Goal: Task Accomplishment & Management: Complete application form

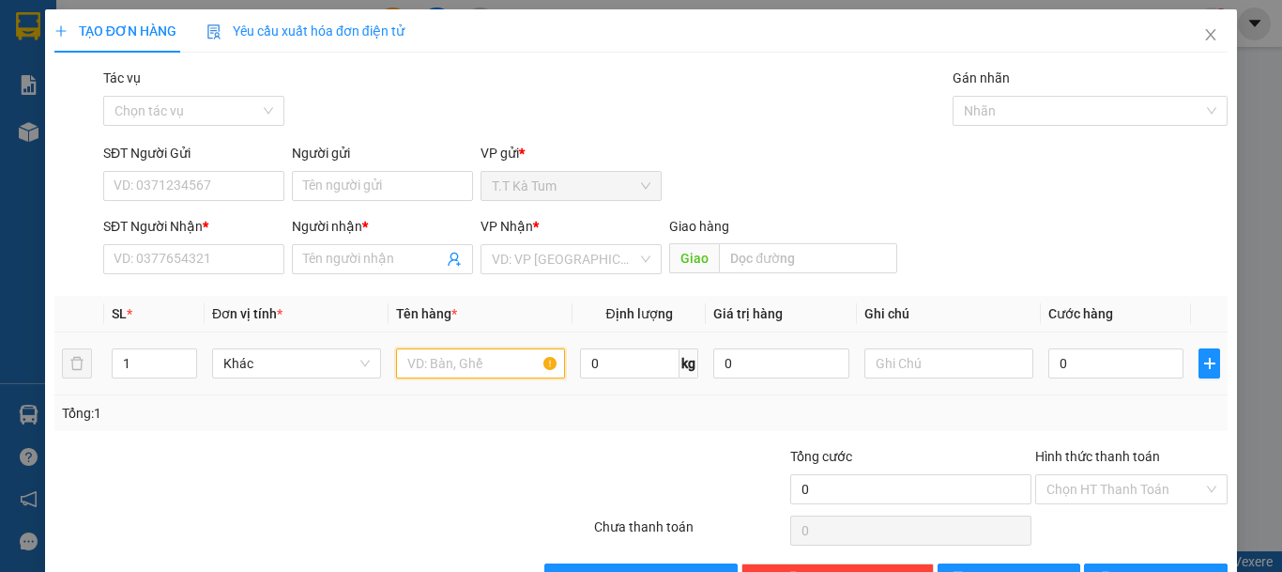
click at [449, 368] on input "text" at bounding box center [480, 363] width 169 height 30
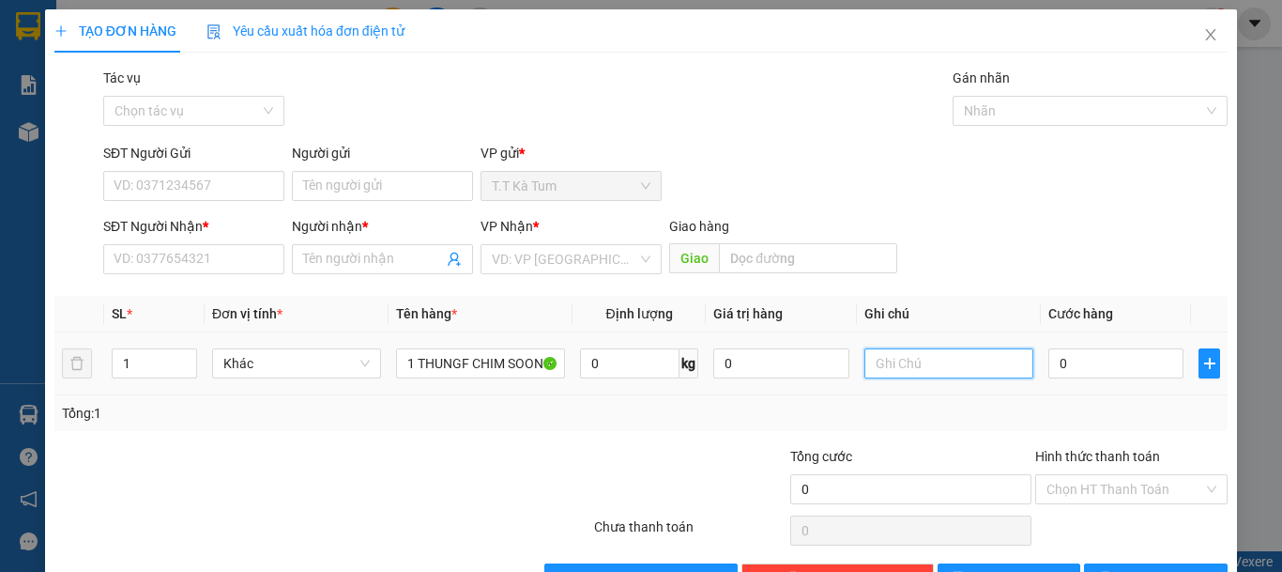
click at [868, 363] on input "text" at bounding box center [949, 363] width 169 height 30
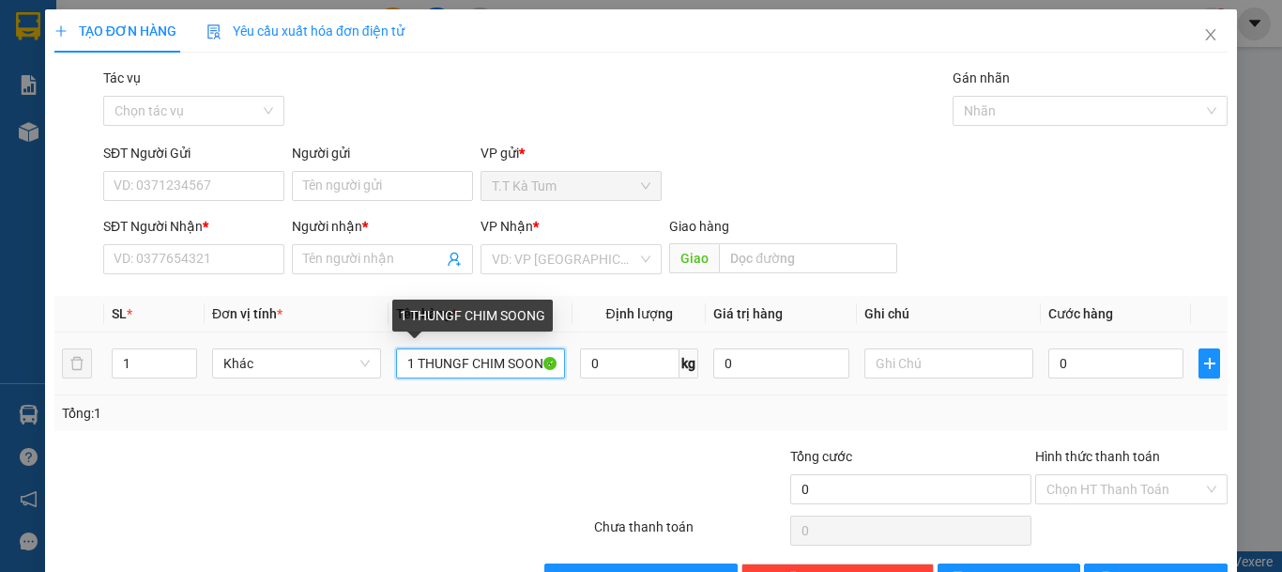
drag, startPoint x: 493, startPoint y: 372, endPoint x: 507, endPoint y: 372, distance: 14.1
click at [507, 372] on input "1 THUNGF CHIM SOONG" at bounding box center [480, 363] width 169 height 30
click at [502, 363] on input "1 THUNGF CHIM SOONG" at bounding box center [480, 363] width 169 height 30
drag, startPoint x: 507, startPoint y: 361, endPoint x: 564, endPoint y: 365, distance: 57.4
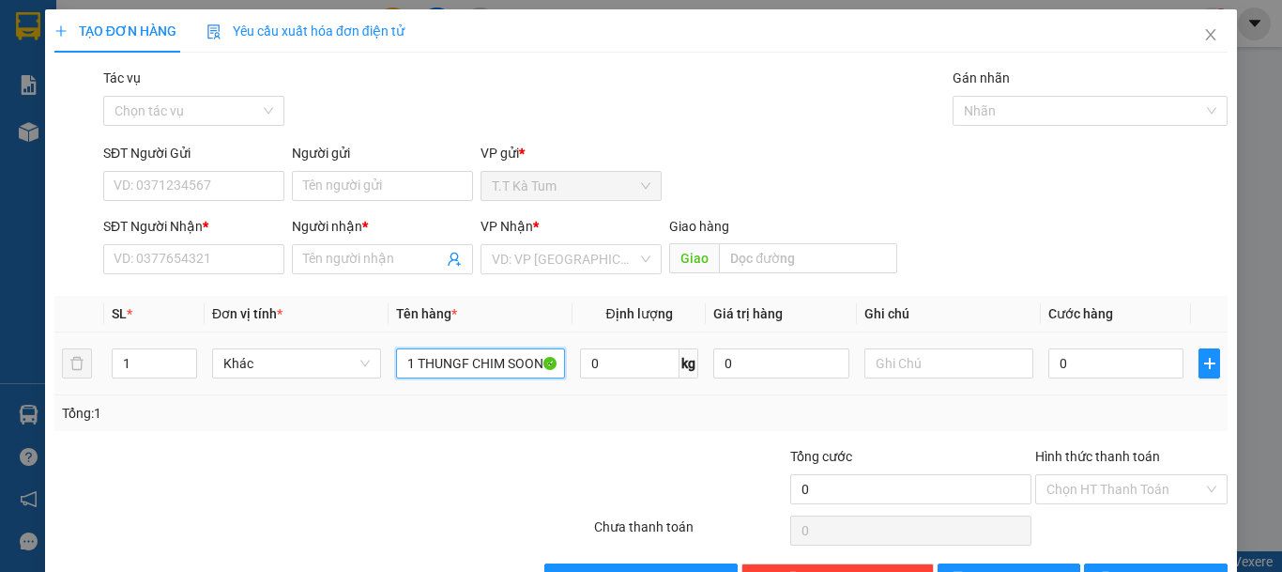
click at [564, 365] on td "1 THUNGF CHIM SOONG" at bounding box center [481, 363] width 184 height 63
click at [518, 376] on input "1 THUNGF CHIM S" at bounding box center [480, 363] width 169 height 30
type input "1 THUNGF CHIM SỐNG"
click at [869, 354] on input "text" at bounding box center [949, 363] width 169 height 30
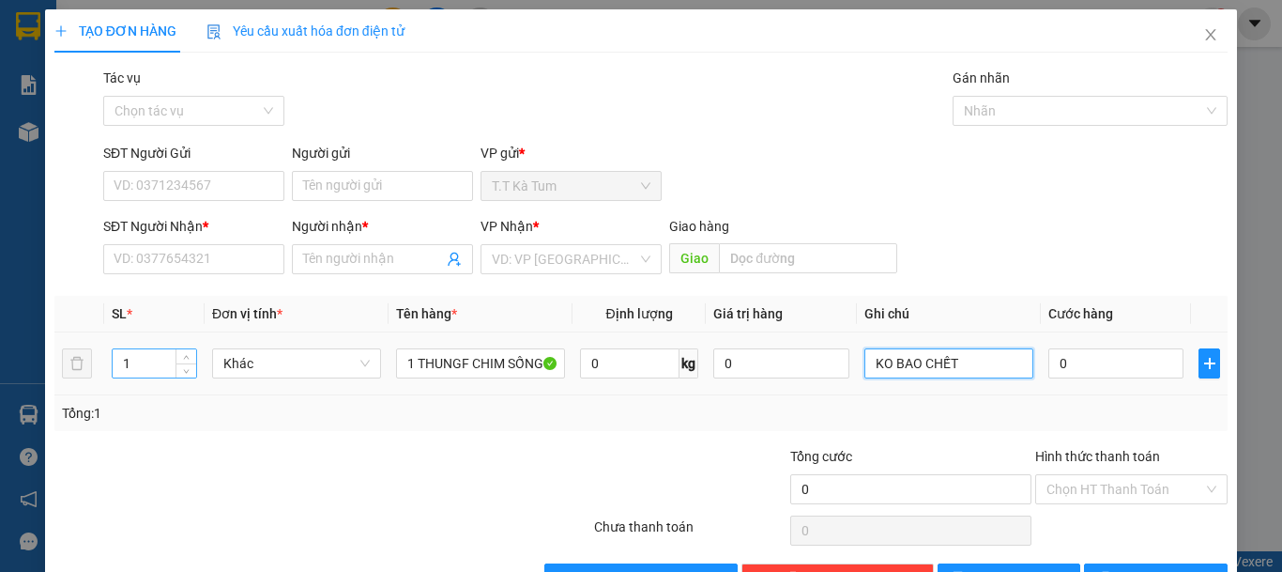
type input "KO BAO CHẾT"
click at [132, 360] on input "1" at bounding box center [155, 363] width 84 height 28
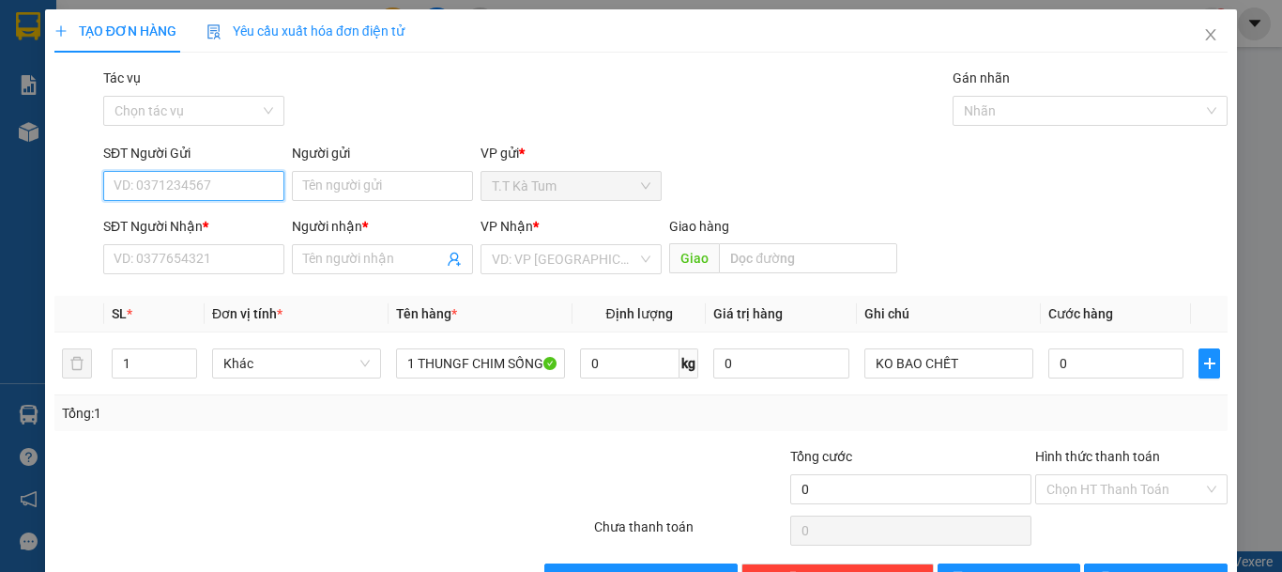
click at [192, 200] on input "SĐT Người Gửi" at bounding box center [193, 186] width 181 height 30
type input "0326783775"
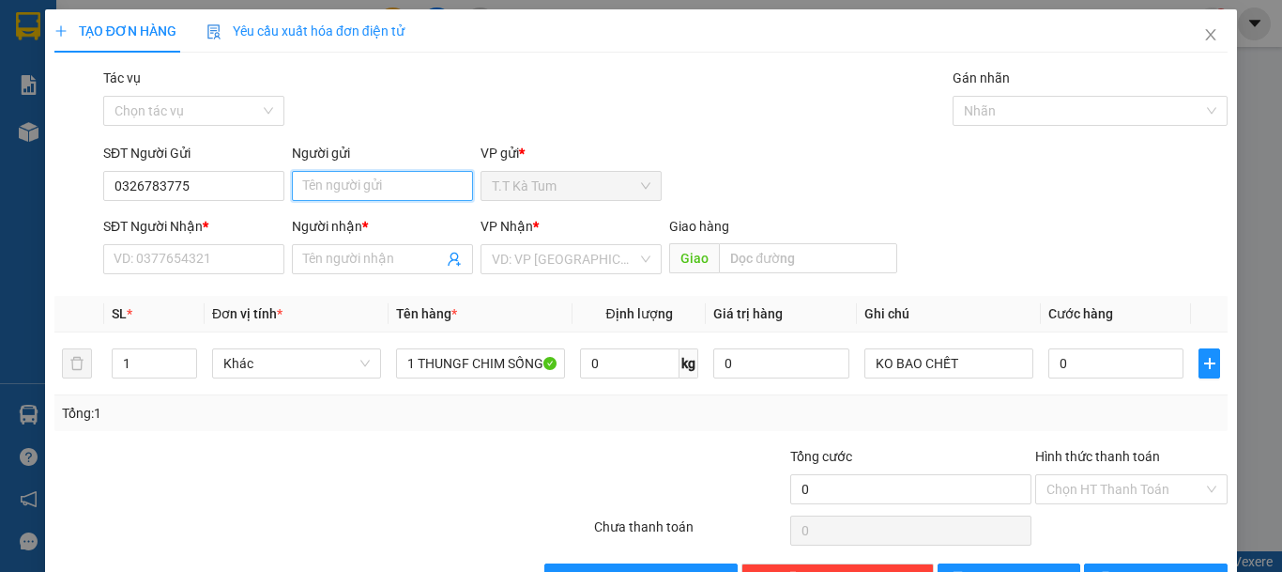
click at [320, 190] on input "Người gửi" at bounding box center [382, 186] width 181 height 30
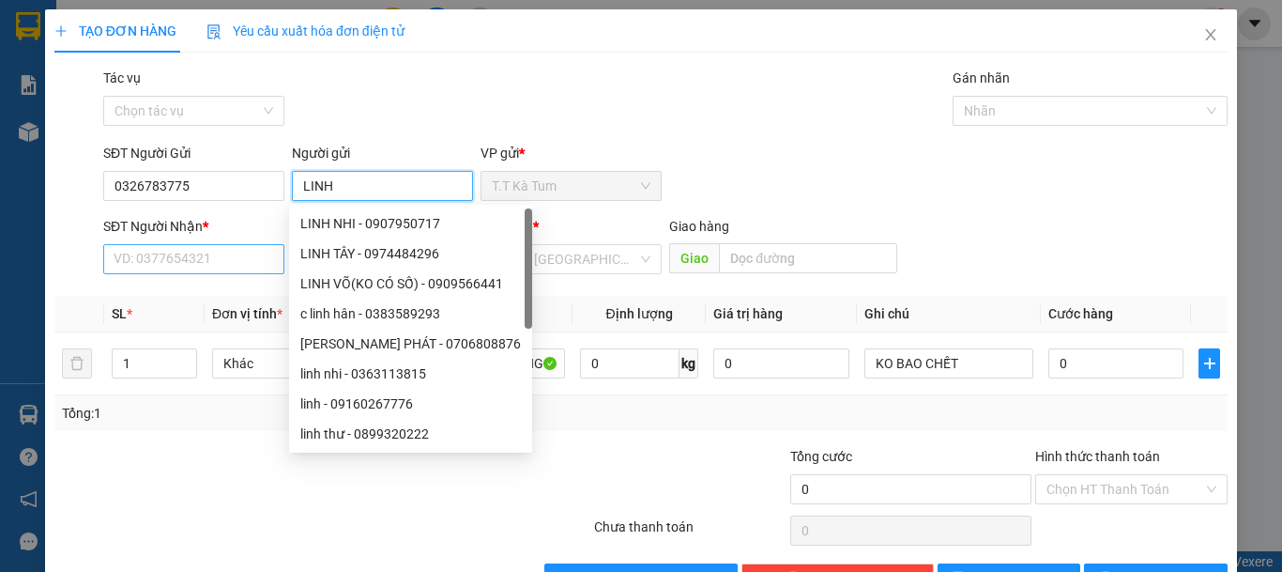
type input "LINH"
click at [216, 273] on input "SĐT Người Nhận *" at bounding box center [193, 259] width 181 height 30
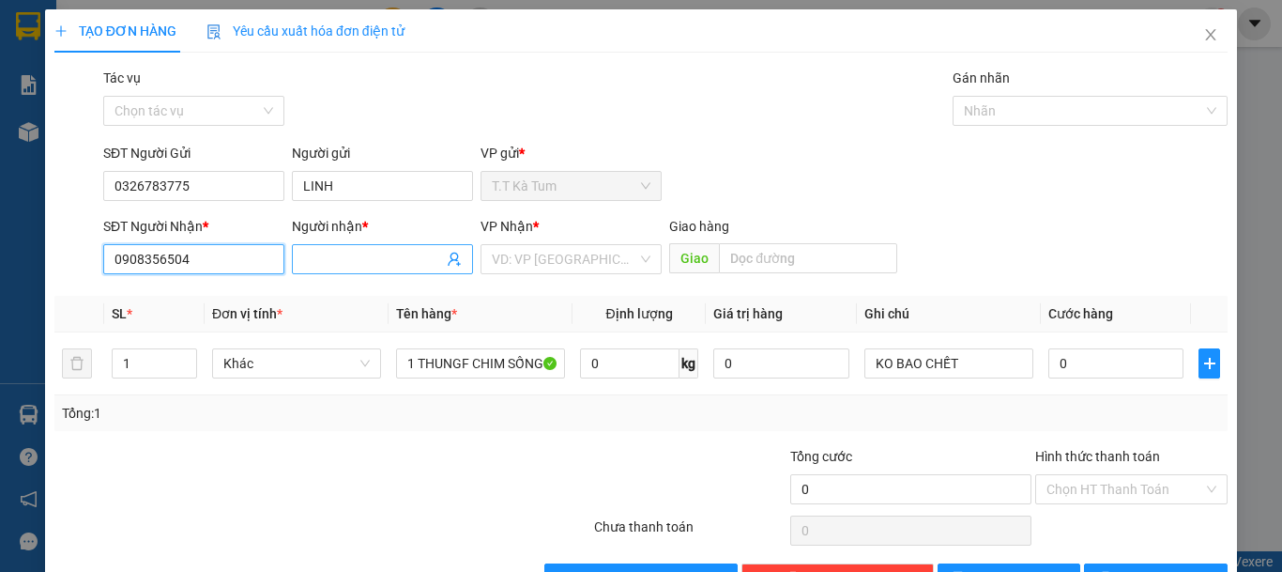
type input "0908356504"
click at [367, 263] on input "Người nhận *" at bounding box center [373, 259] width 140 height 21
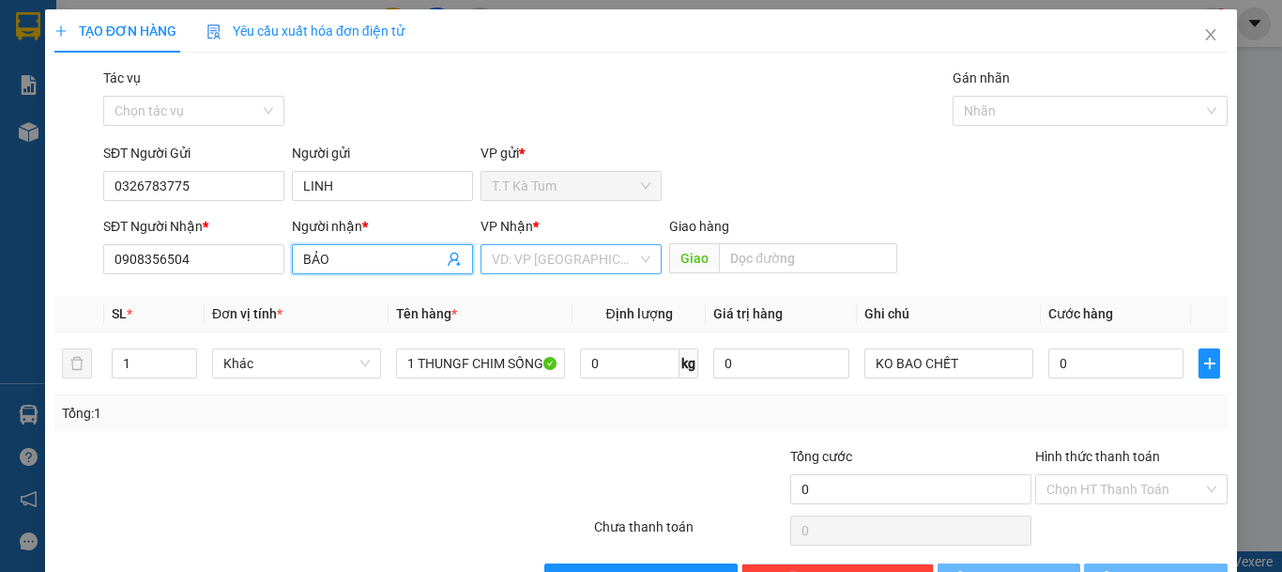
type input "BẢO"
click at [578, 255] on input "search" at bounding box center [565, 259] width 146 height 28
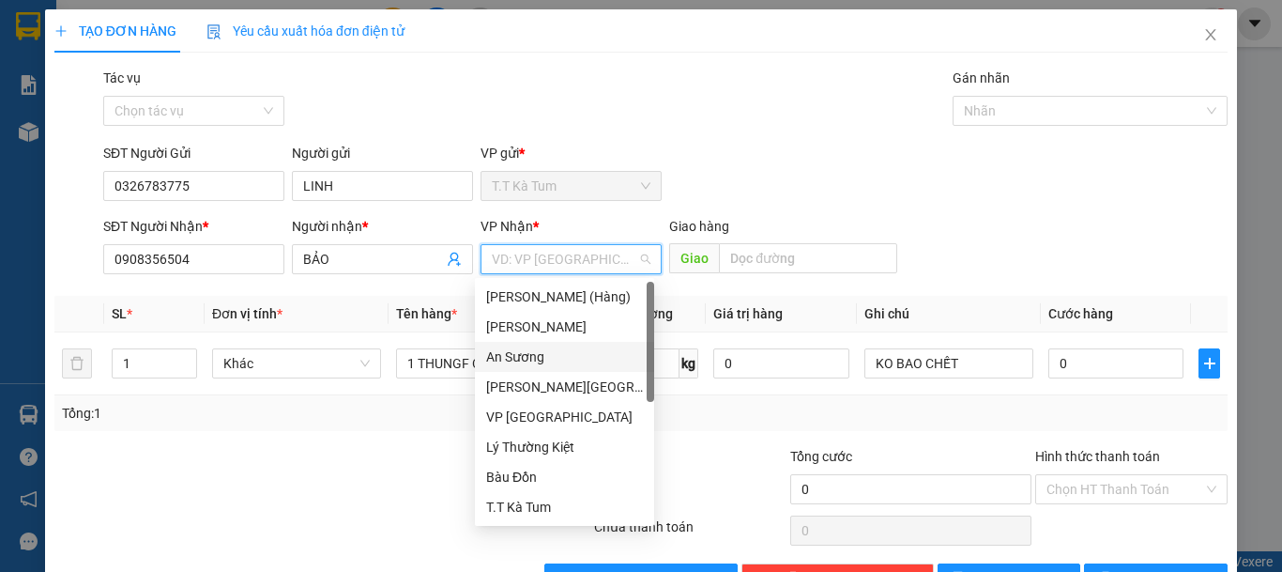
click at [557, 361] on div "An Sương" at bounding box center [564, 356] width 157 height 21
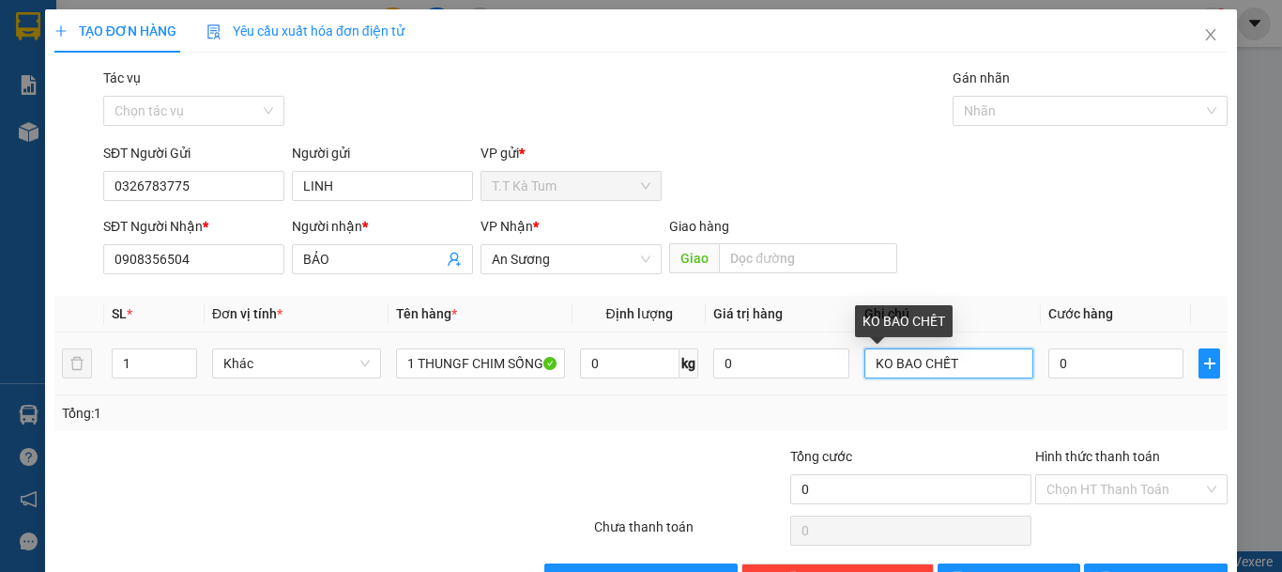
click at [972, 369] on input "KO BAO CHẾT" at bounding box center [949, 363] width 169 height 30
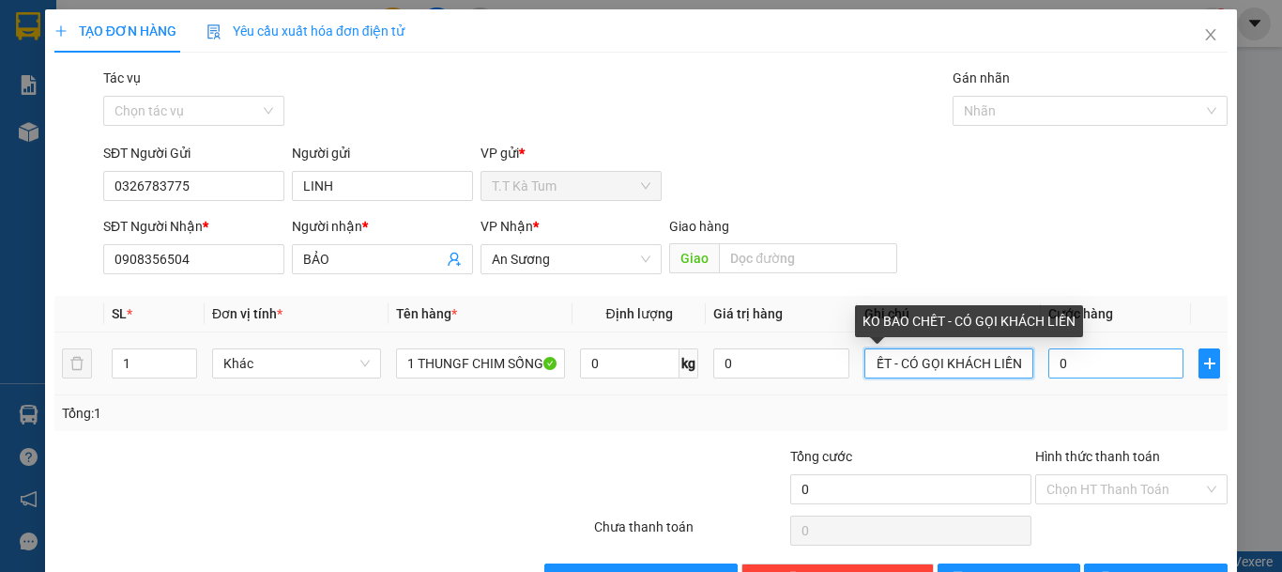
type input "KO BAO CHẾT - CÓ GỌI KHÁCH LIỀN"
click at [1049, 358] on input "0" at bounding box center [1116, 363] width 135 height 30
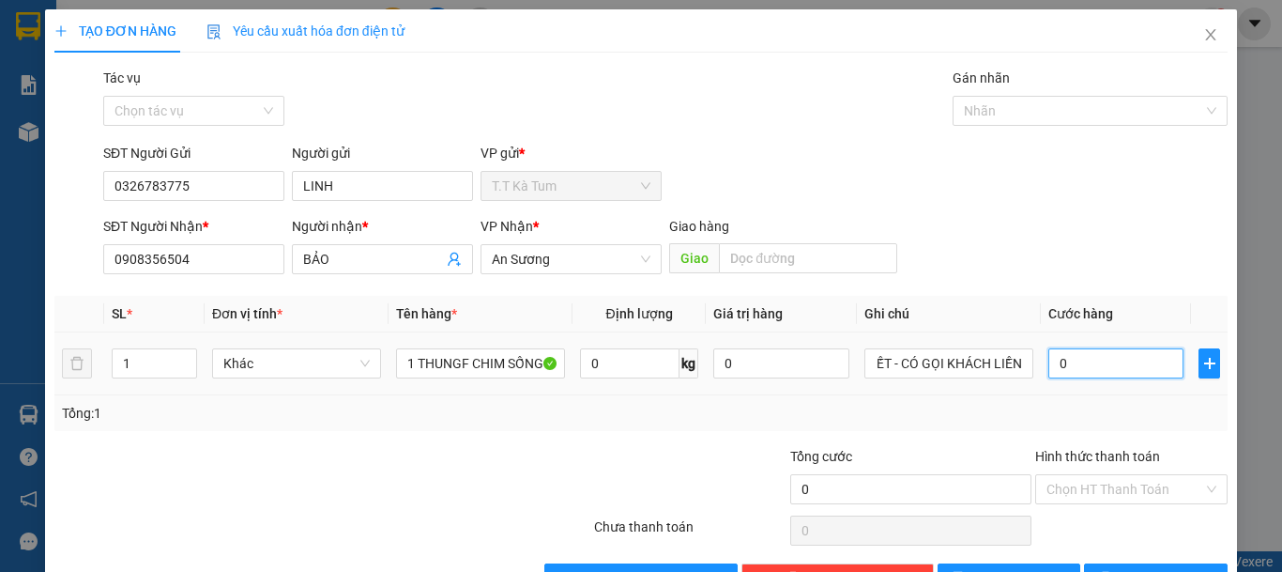
scroll to position [0, 0]
type input "1"
type input "11"
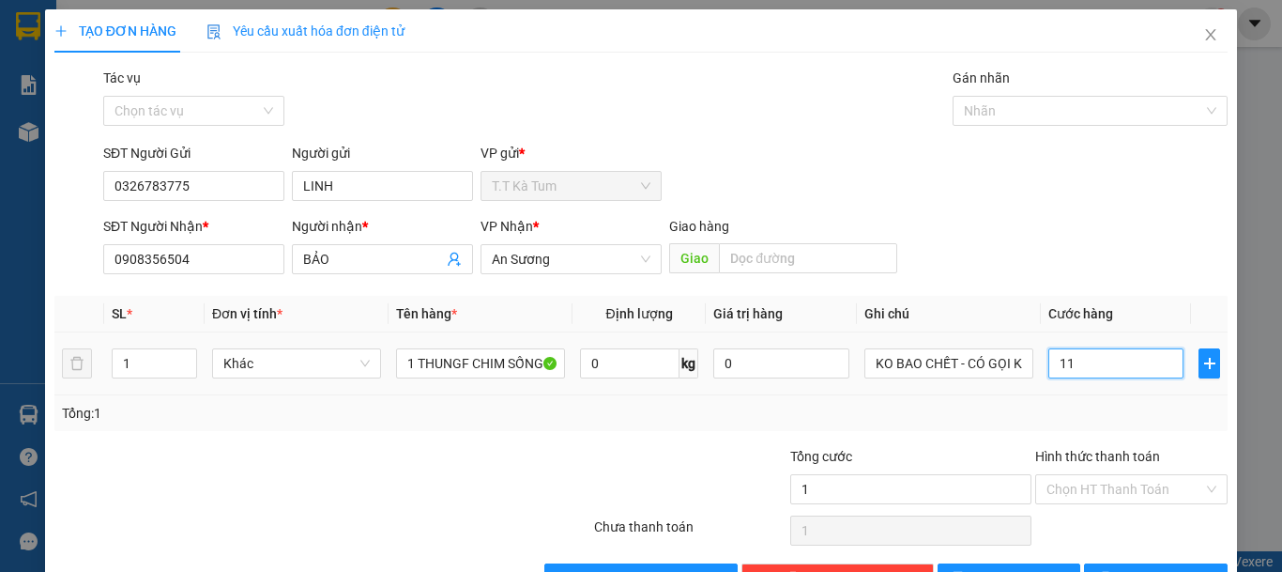
type input "11"
type input "110"
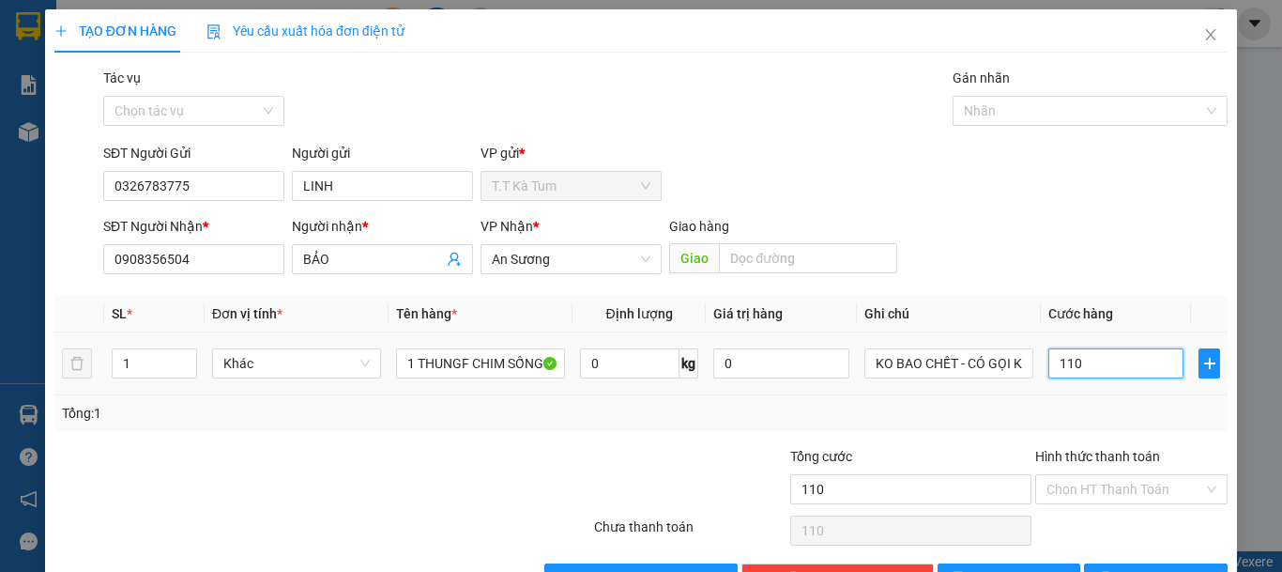
type input "1.100"
type input "11.000"
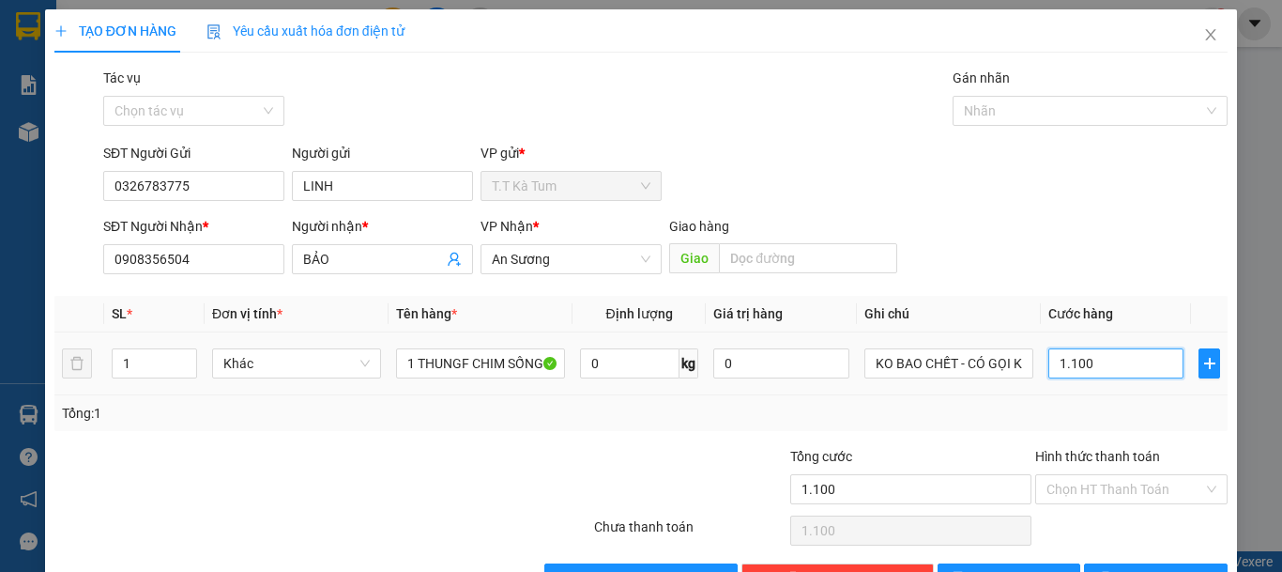
type input "11.000"
type input "1.100"
type input "110"
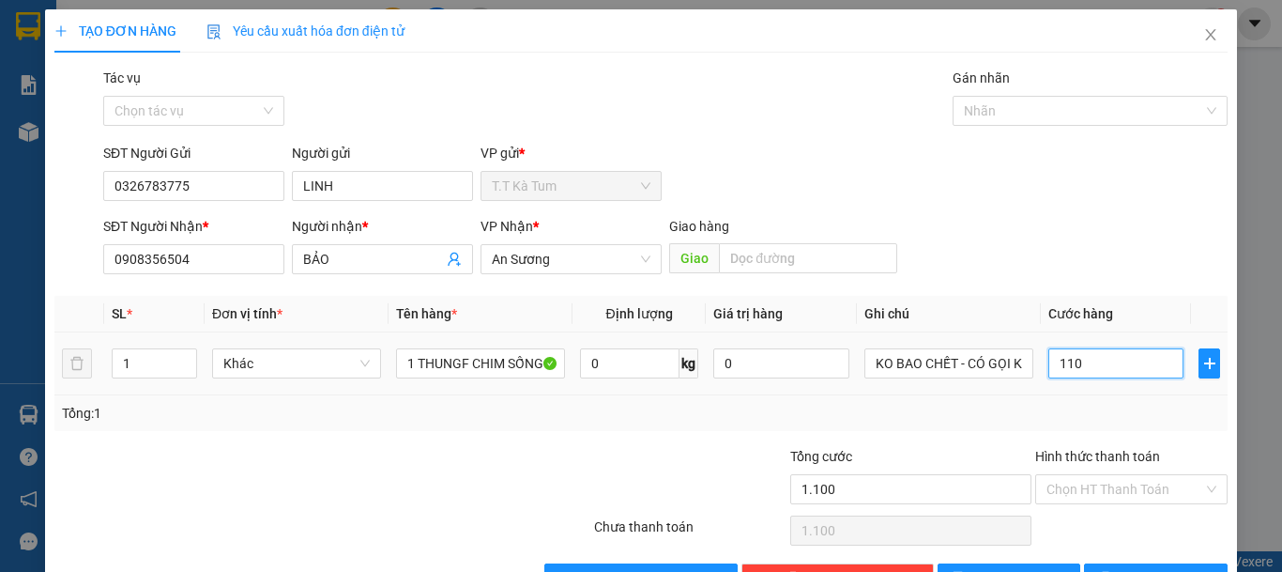
type input "110"
type input "11"
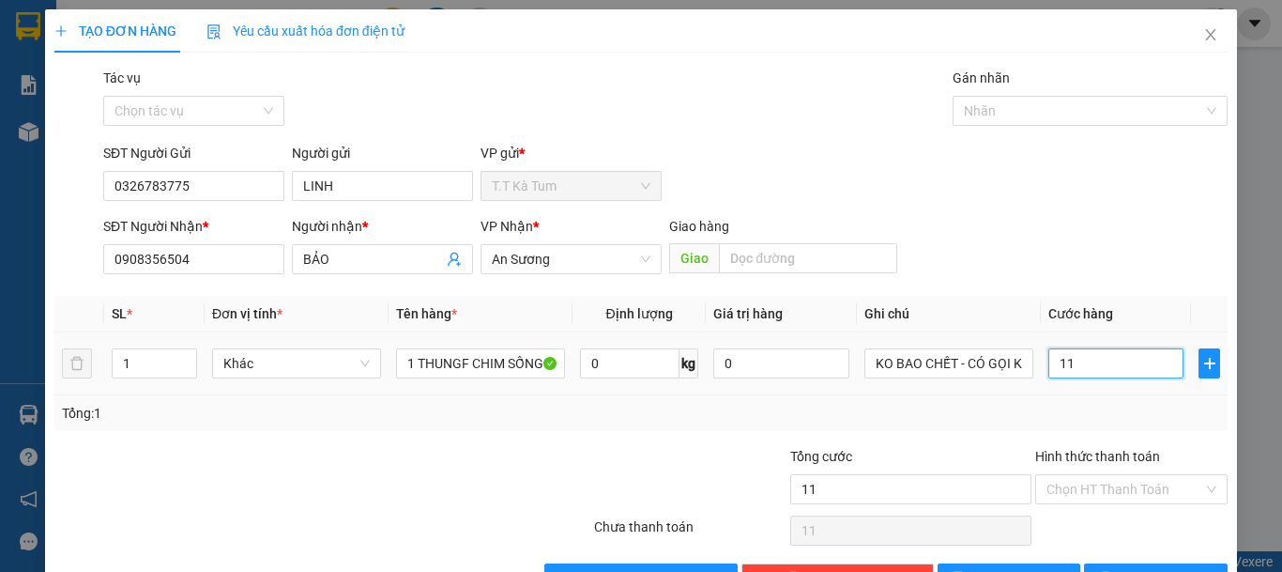
type input "1"
type input "10"
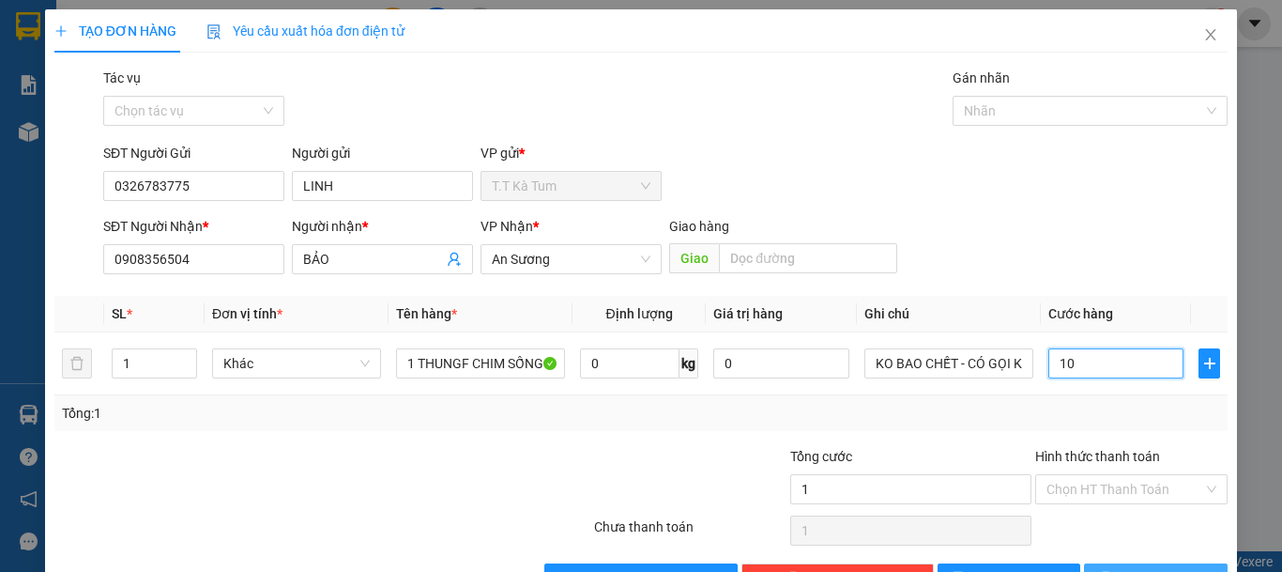
type input "10"
type input "100"
type input "1.000"
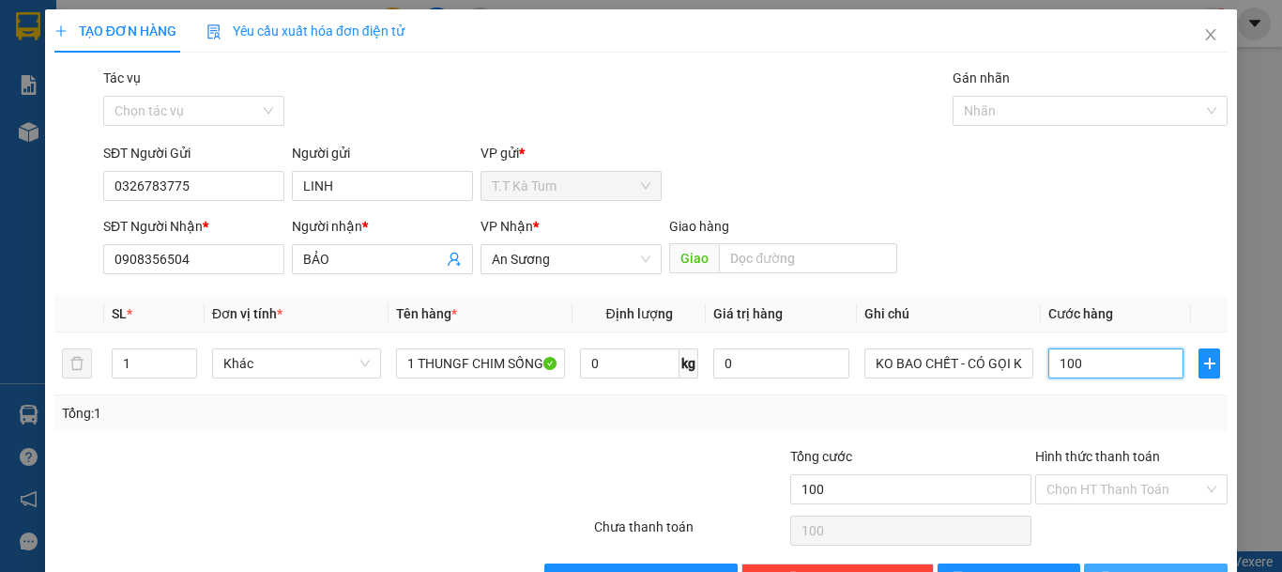
type input "1.000"
type input "10.000"
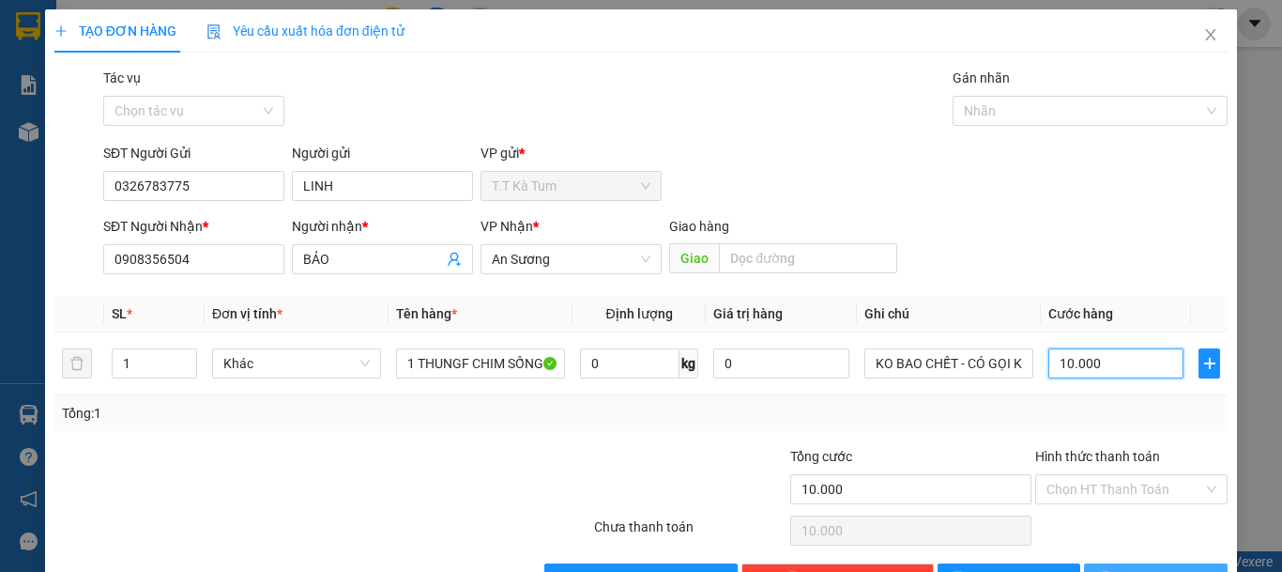
type input "100.000"
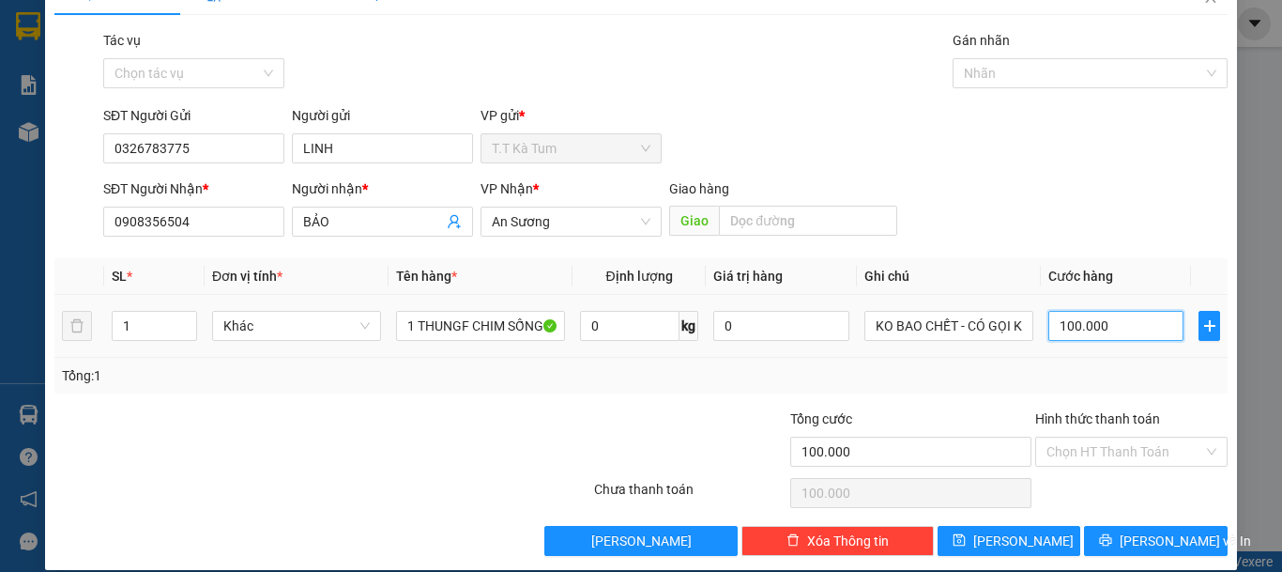
scroll to position [58, 0]
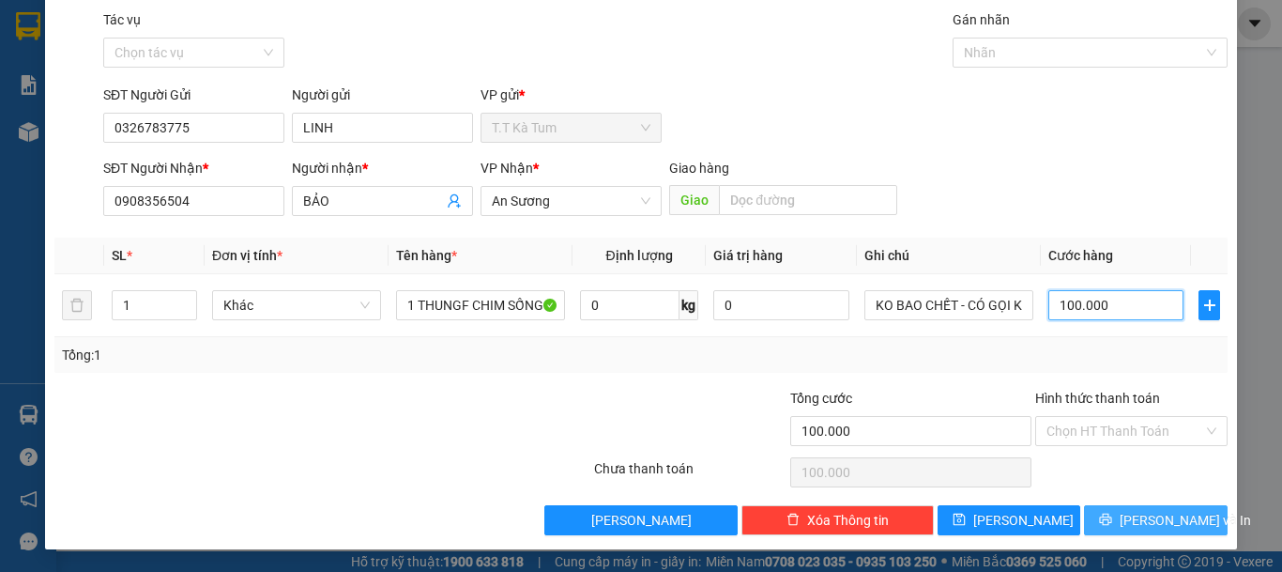
type input "100.000"
click at [1137, 510] on span "[PERSON_NAME] và In" at bounding box center [1185, 520] width 131 height 21
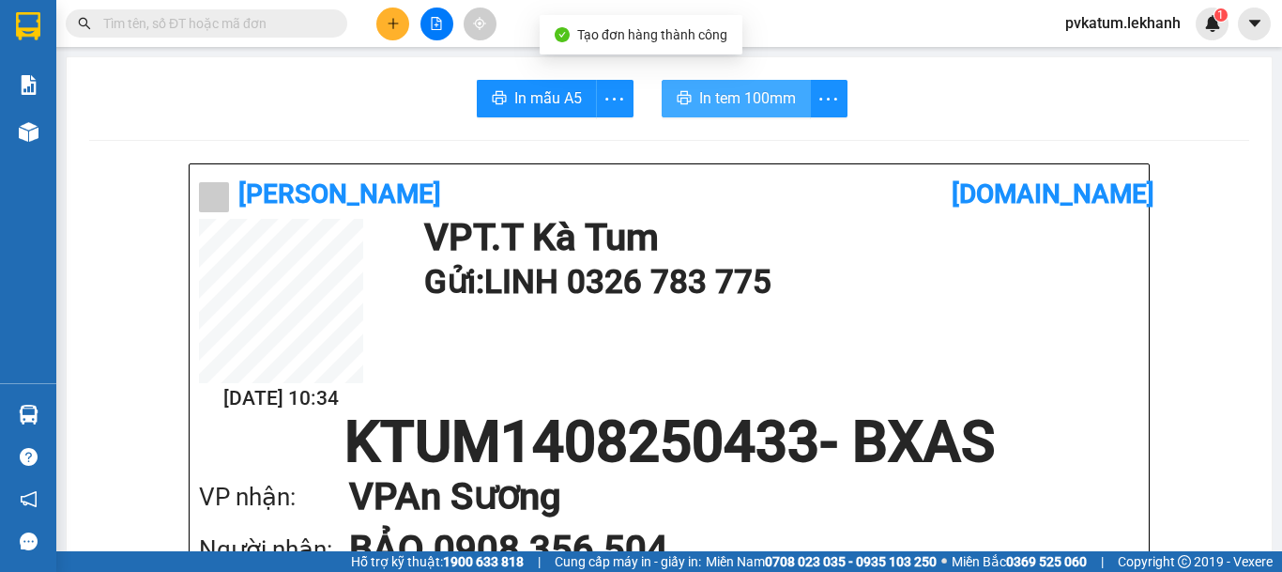
click at [757, 112] on button "In tem 100mm" at bounding box center [736, 99] width 149 height 38
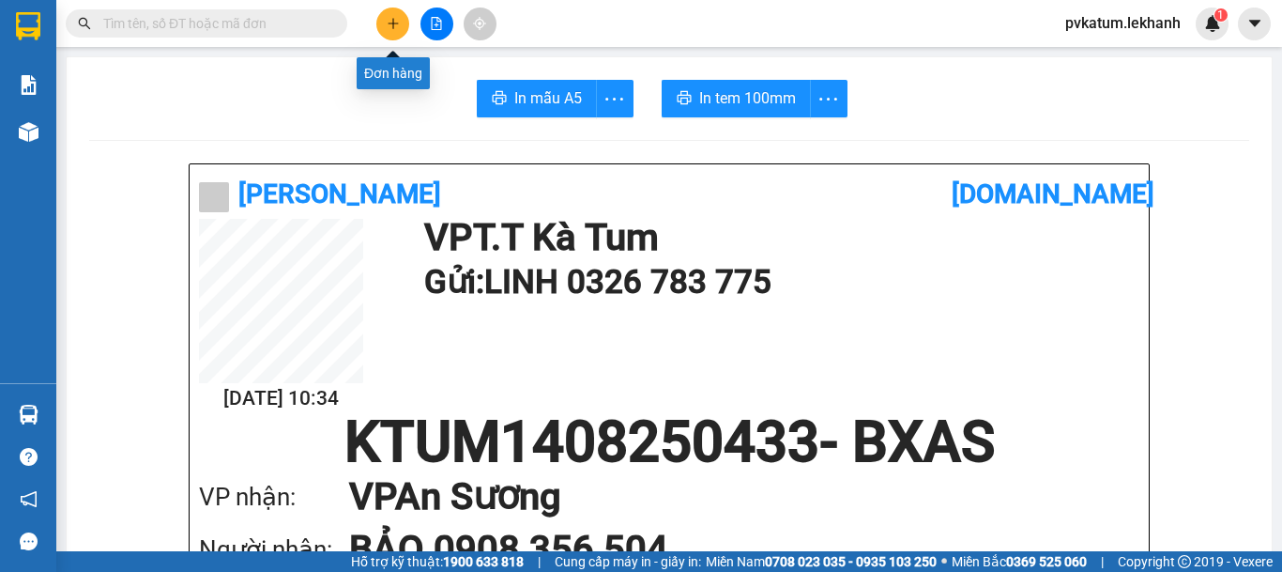
click at [406, 18] on button at bounding box center [392, 24] width 33 height 33
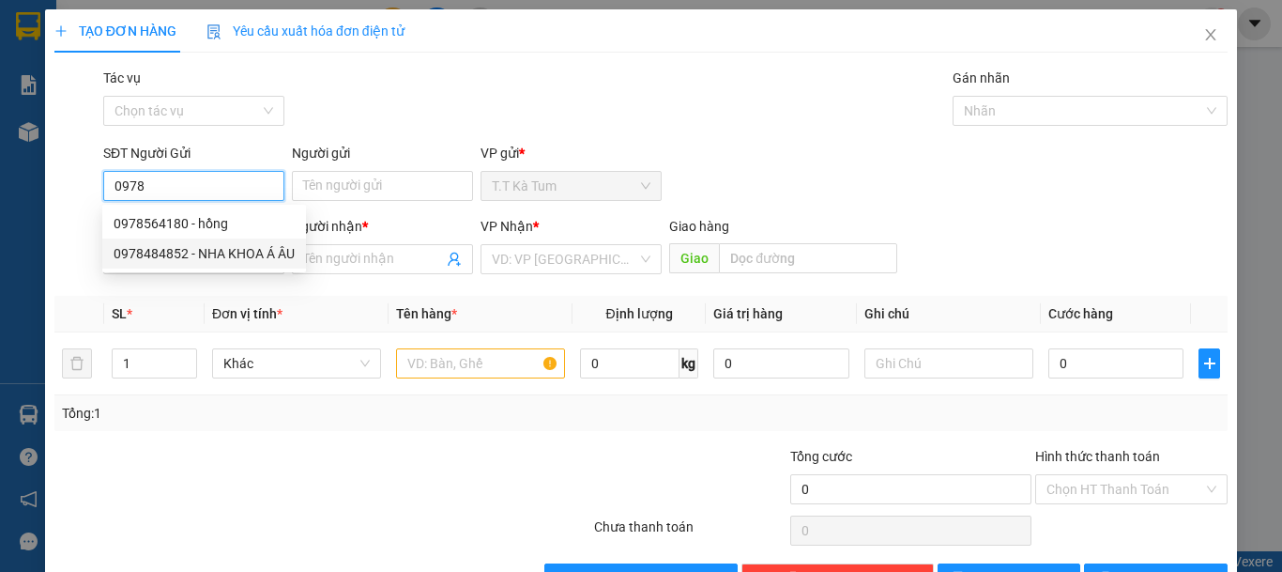
click at [247, 259] on div "0978484852 - NHA KHOA Á ÂU" at bounding box center [204, 253] width 181 height 21
type input "0978484852"
type input "NHA KHOA Á ÂU"
type input "0777099897"
type input "tài"
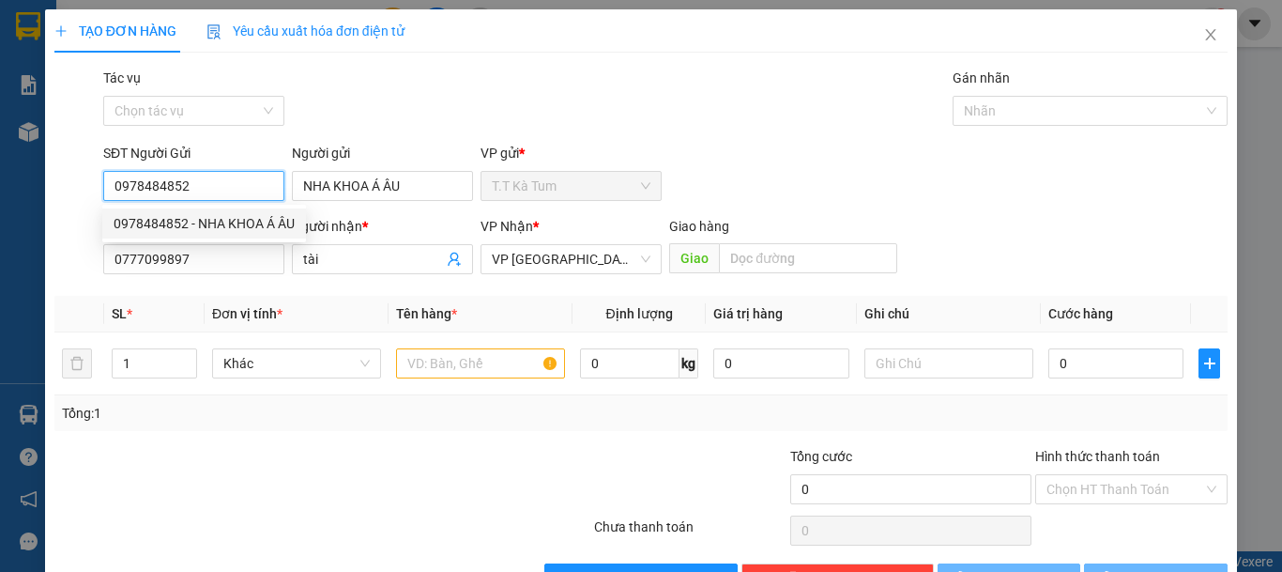
type input "30.000"
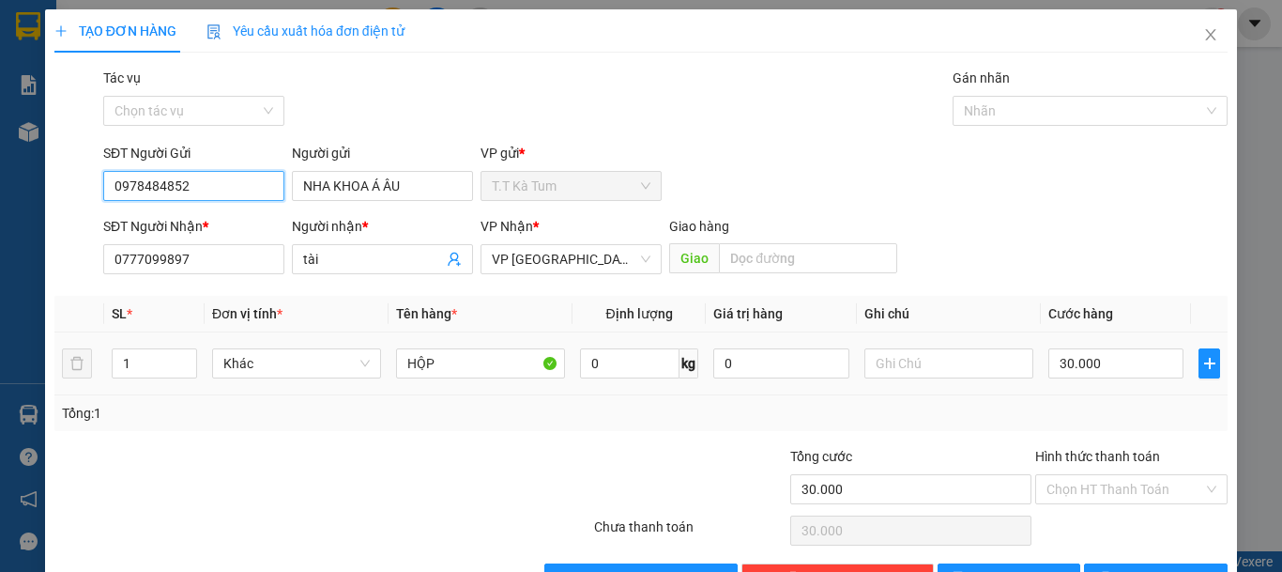
scroll to position [58, 0]
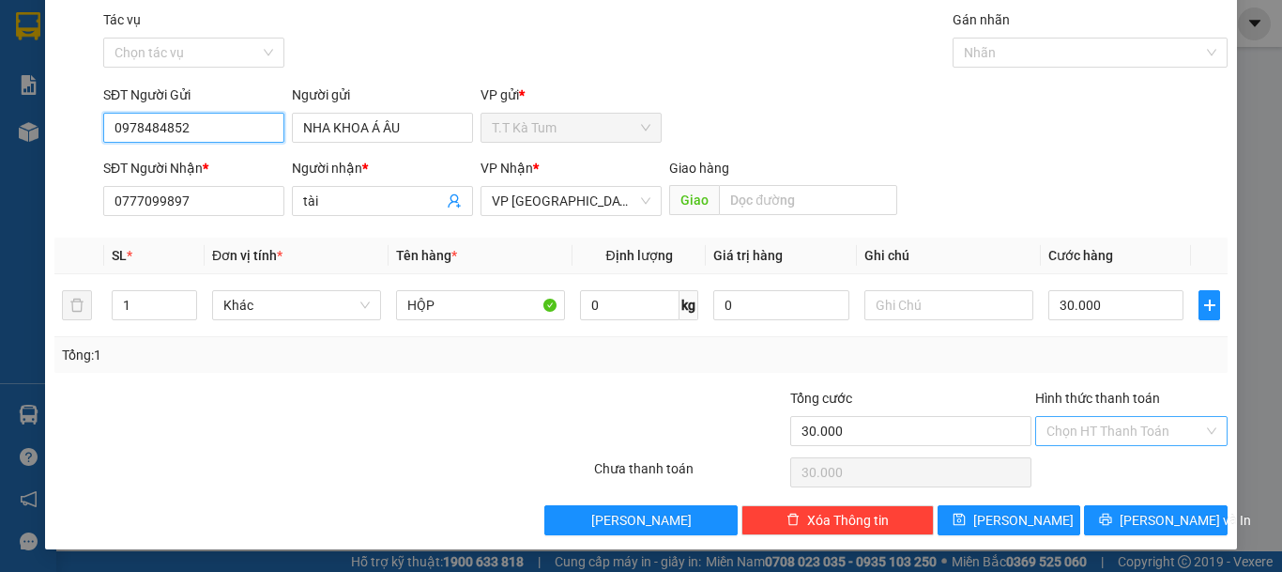
type input "0978484852"
click at [1081, 430] on input "Hình thức thanh toán" at bounding box center [1125, 431] width 157 height 28
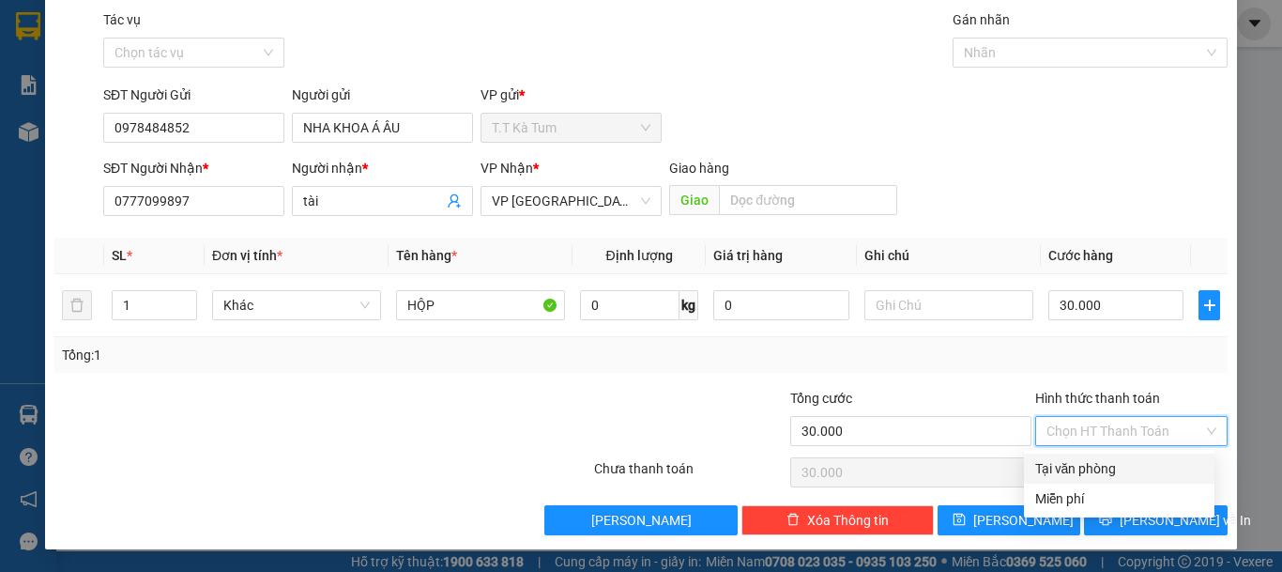
click at [1081, 478] on div "Tại văn phòng" at bounding box center [1119, 468] width 168 height 21
type input "0"
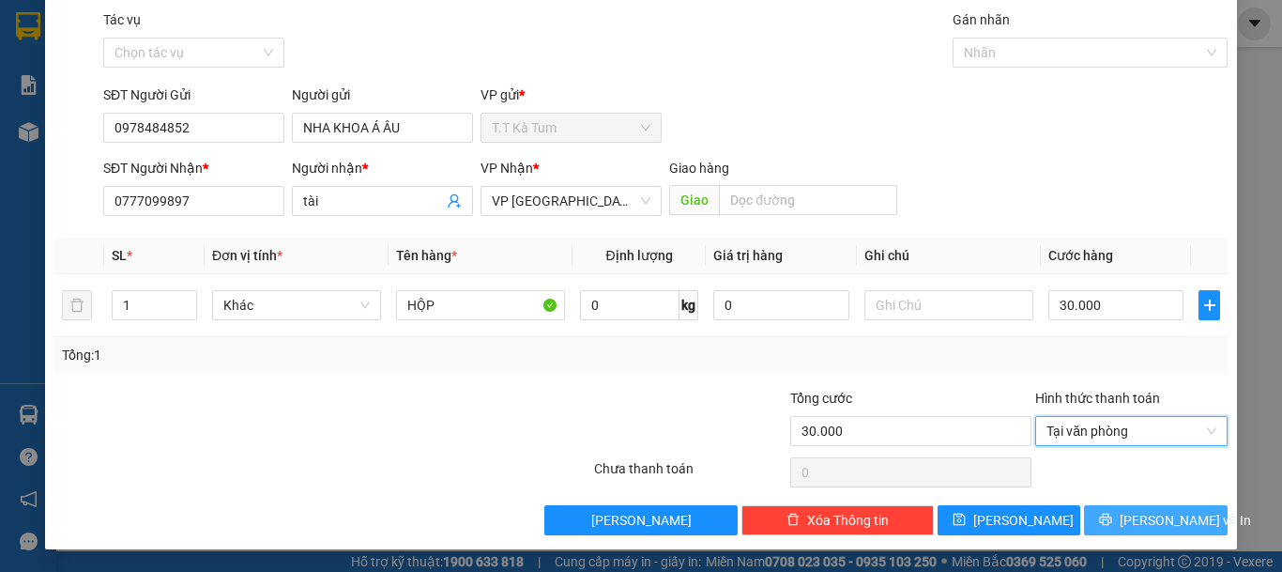
click at [1112, 513] on icon "printer" at bounding box center [1105, 519] width 13 height 13
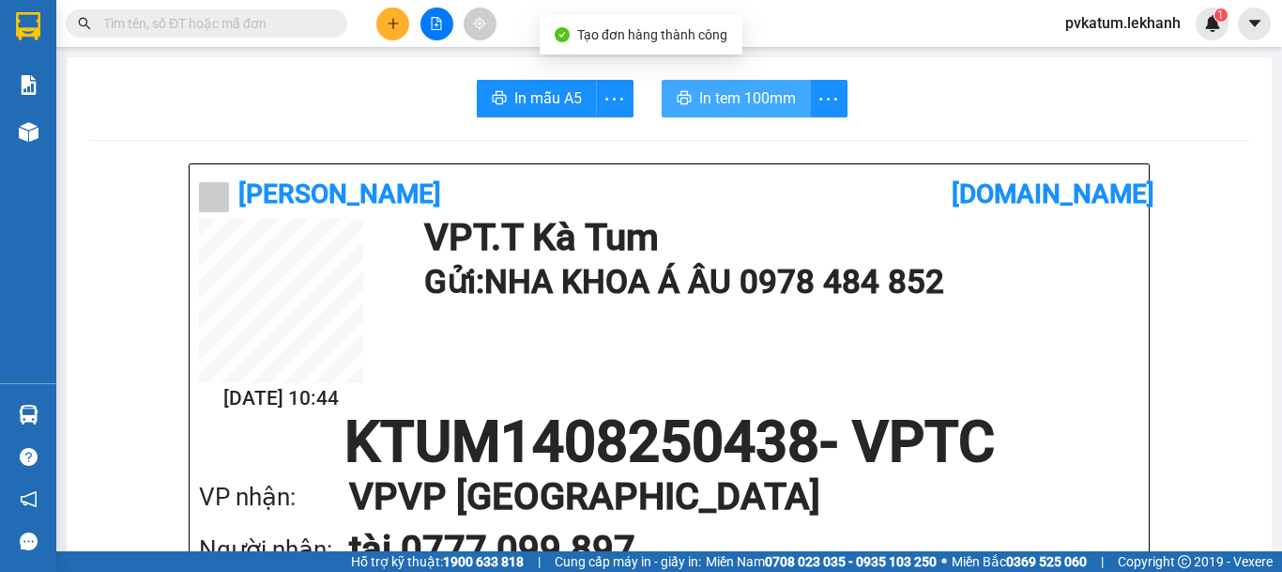
click at [738, 88] on span "In tem 100mm" at bounding box center [747, 97] width 97 height 23
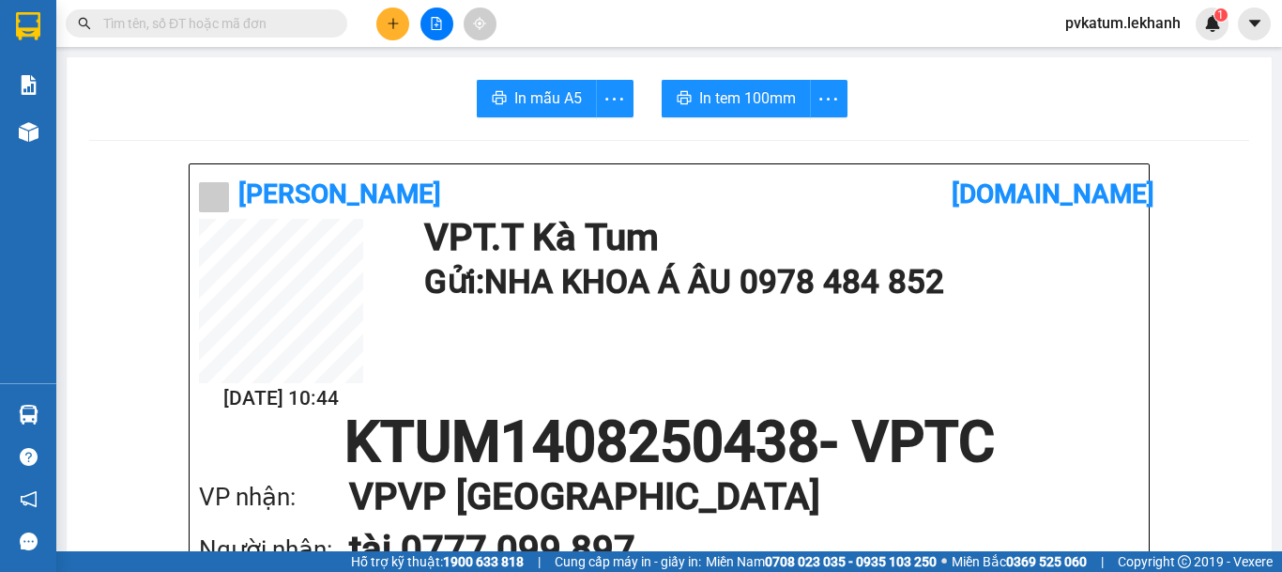
click at [384, 26] on button at bounding box center [392, 24] width 33 height 33
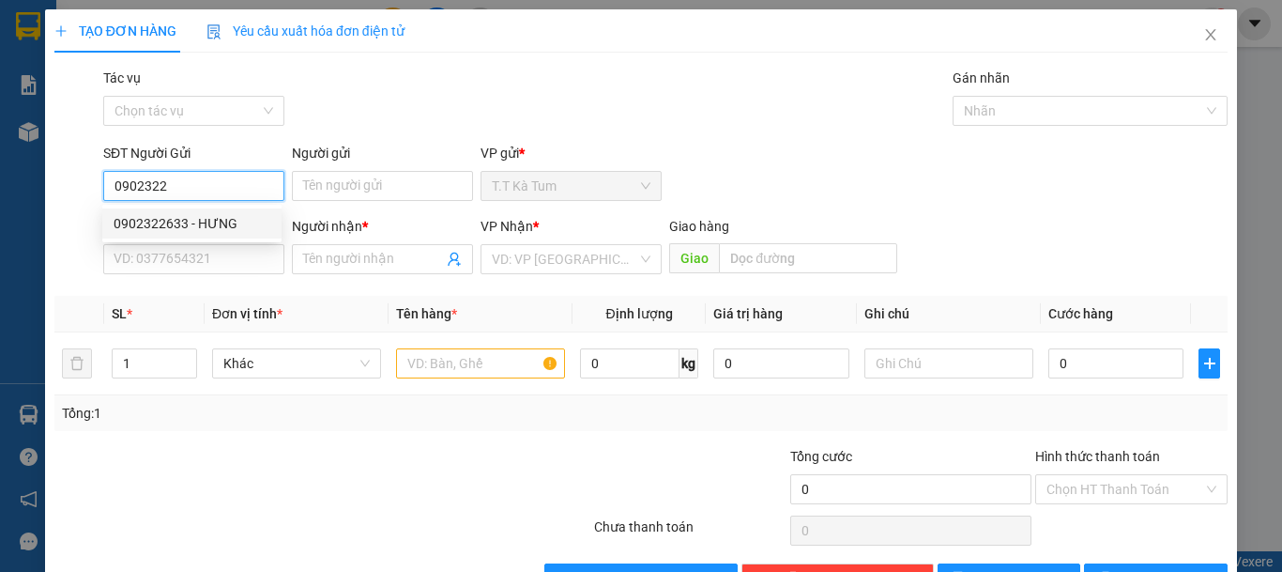
click at [192, 219] on div "0902322633 - HƯNG" at bounding box center [192, 223] width 157 height 21
type input "0902322633"
type input "HƯNG"
type input "0919097226"
type input "[PERSON_NAME]"
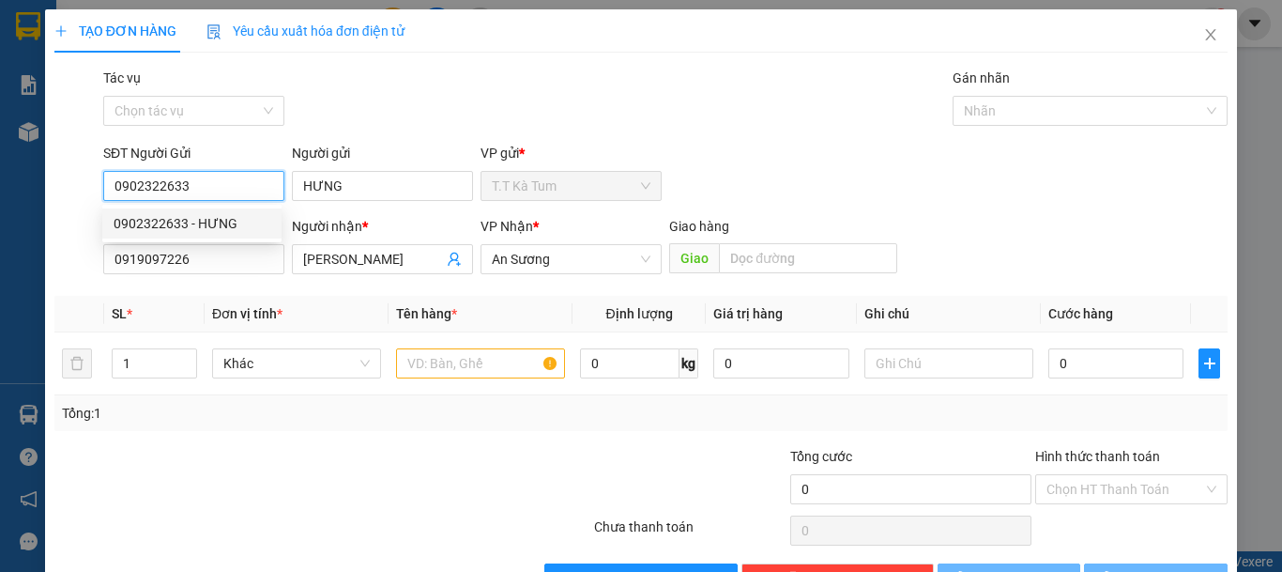
type input "30.000"
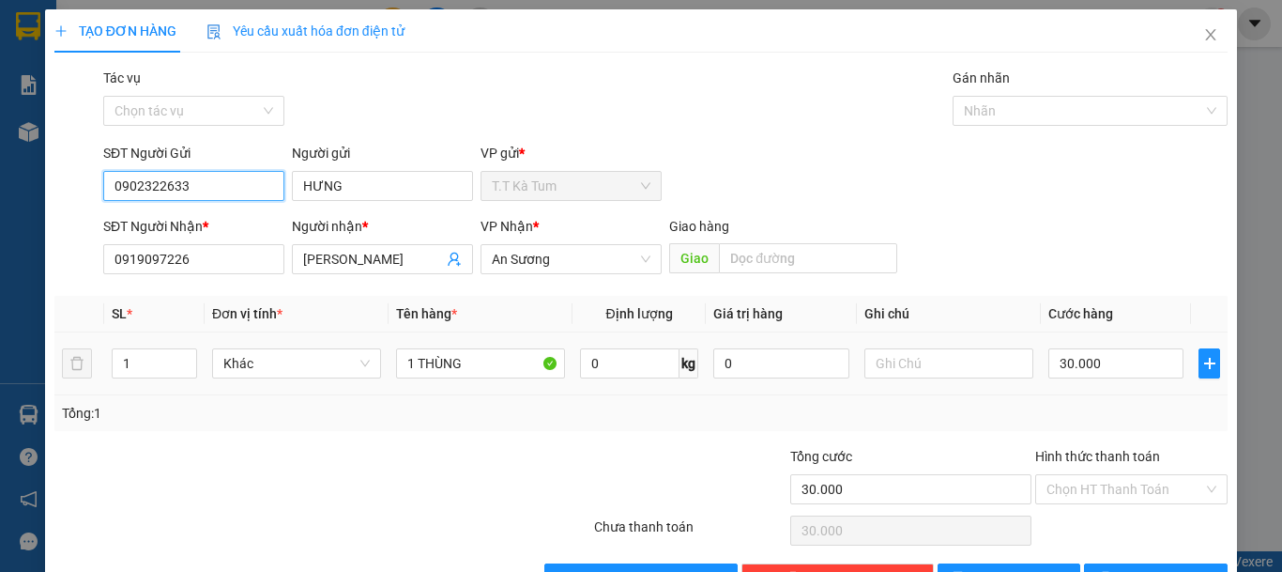
type input "0902322633"
click at [1093, 378] on div "30.000" at bounding box center [1116, 364] width 135 height 38
click at [1093, 370] on input "30.000" at bounding box center [1116, 363] width 135 height 30
type input "4"
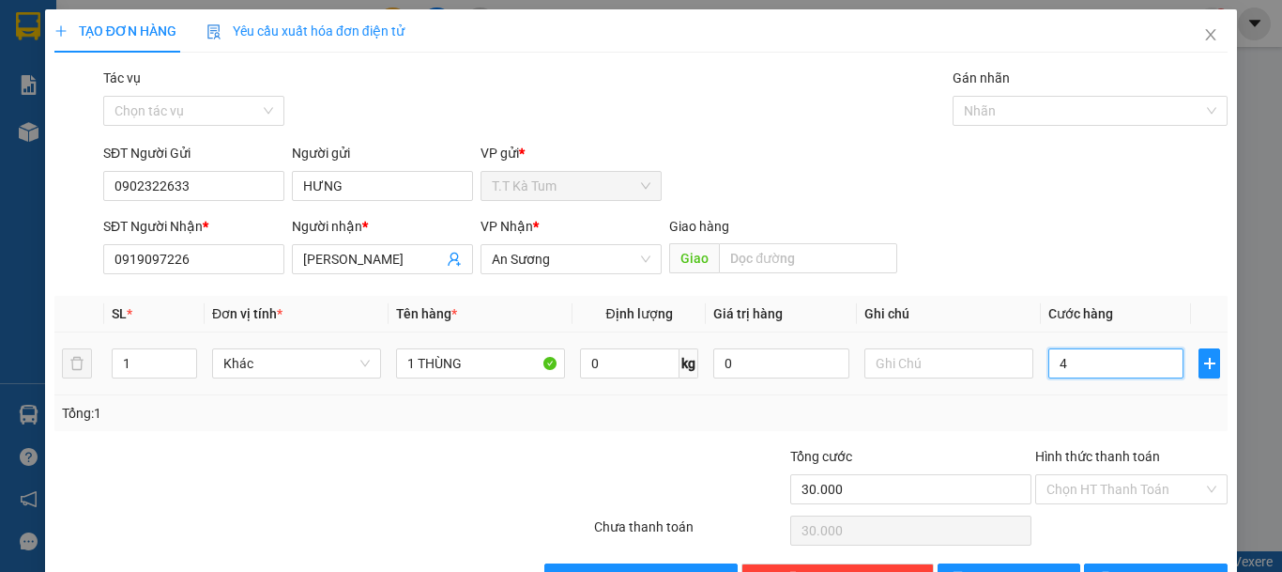
type input "4"
type input "40"
type input "400"
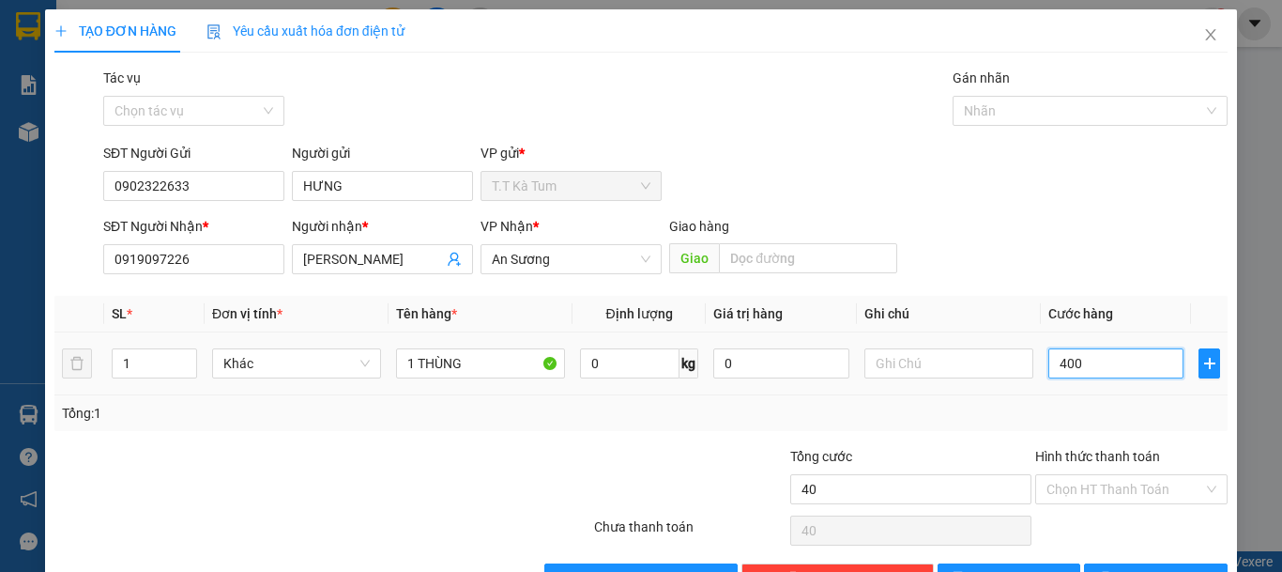
type input "400"
type input "4.000"
type input "40.000"
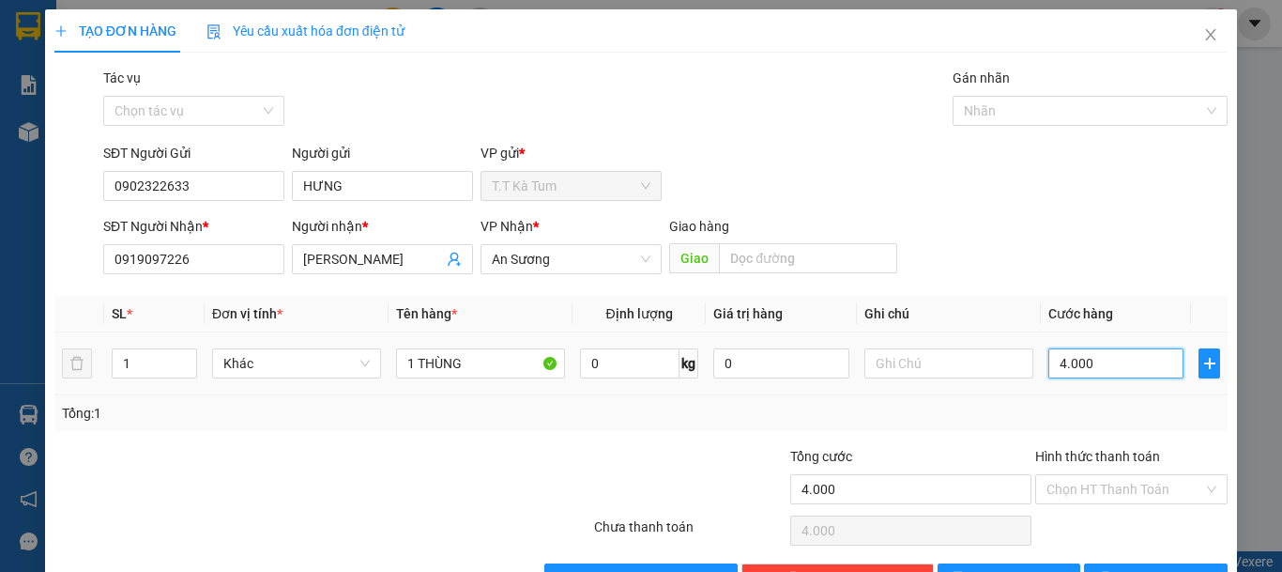
type input "40.000"
drag, startPoint x: 1112, startPoint y: 461, endPoint x: 1113, endPoint y: 484, distance: 23.5
click at [1112, 463] on label "Hình thức thanh toán" at bounding box center [1097, 456] width 125 height 15
click at [1112, 475] on input "Hình thức thanh toán" at bounding box center [1125, 489] width 157 height 28
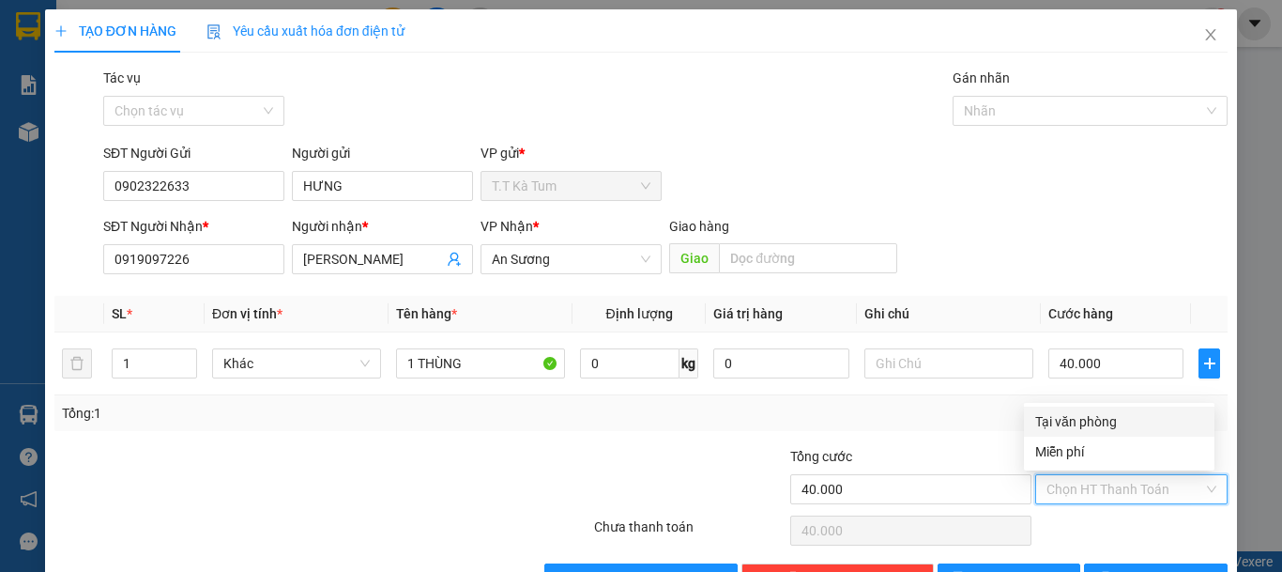
click at [1114, 492] on input "Hình thức thanh toán" at bounding box center [1125, 489] width 157 height 28
click at [1086, 430] on div "Tại văn phòng" at bounding box center [1119, 421] width 168 height 21
type input "0"
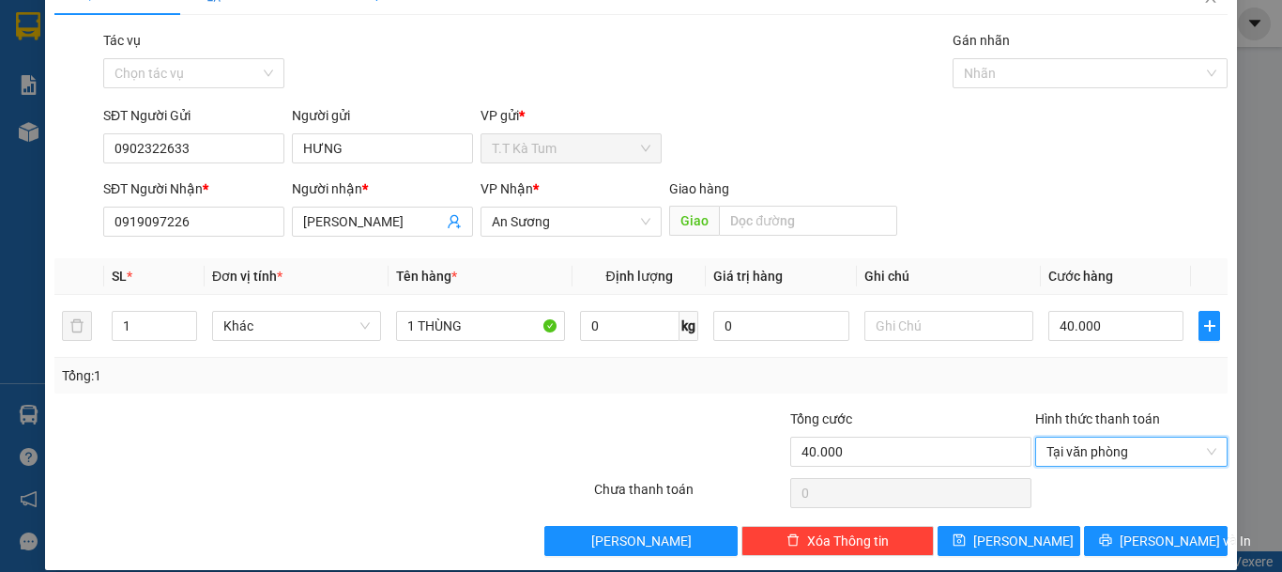
scroll to position [58, 0]
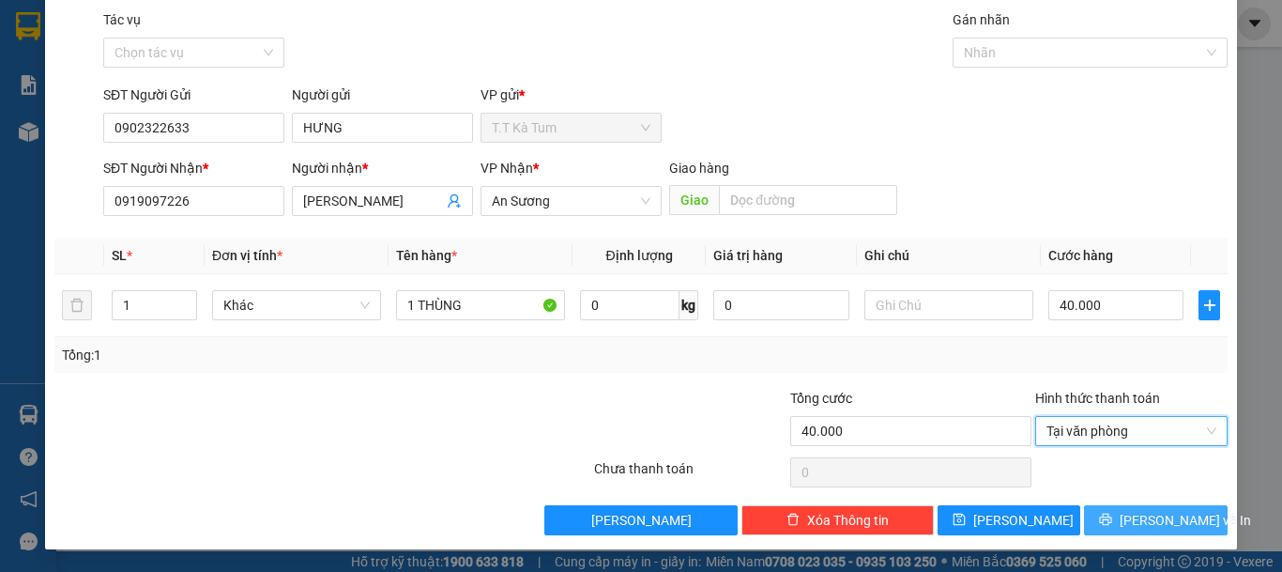
click at [1088, 510] on button "[PERSON_NAME] và In" at bounding box center [1156, 520] width 144 height 30
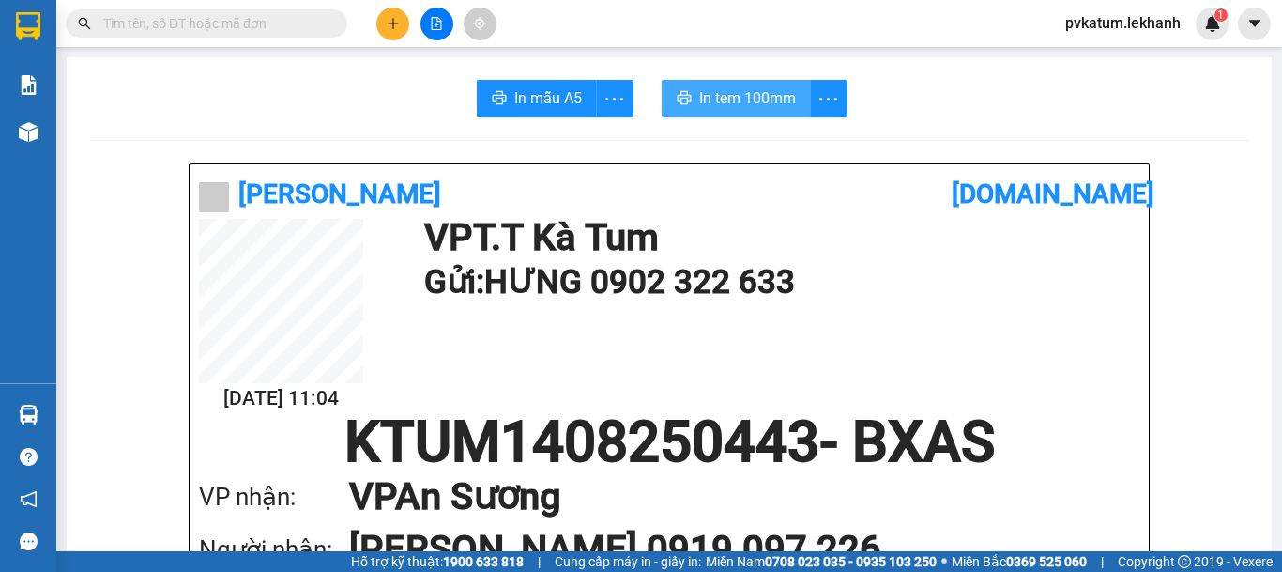
click at [765, 111] on button "In tem 100mm" at bounding box center [736, 99] width 149 height 38
